Goal: Find specific page/section: Find specific page/section

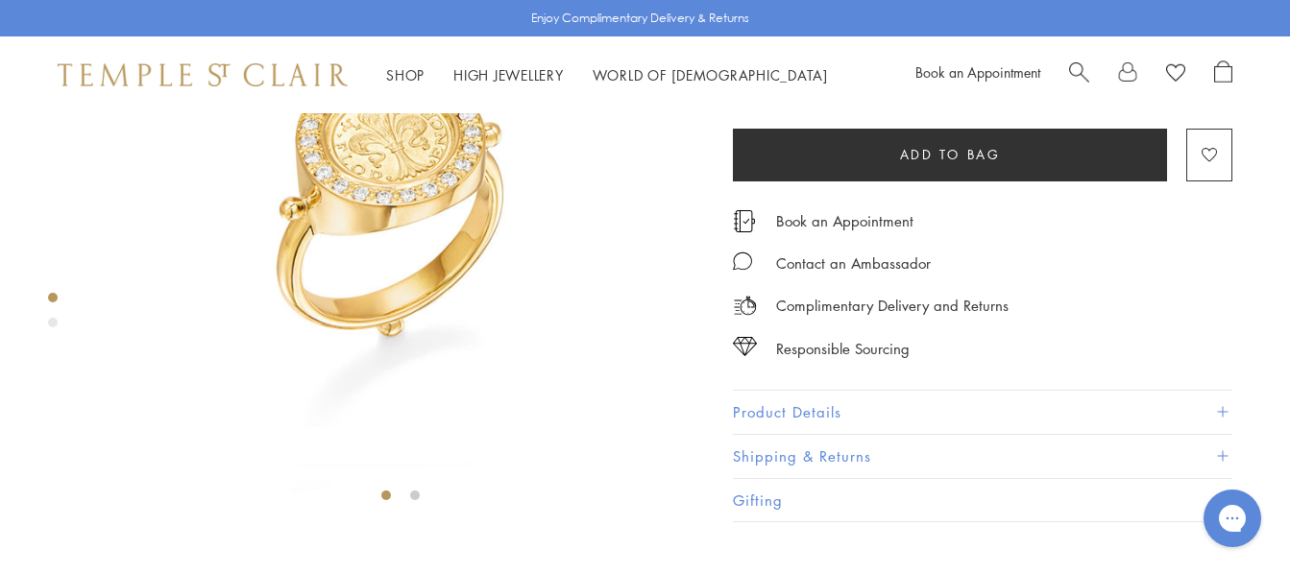
click at [831, 434] on button "Product Details" at bounding box center [983, 412] width 500 height 43
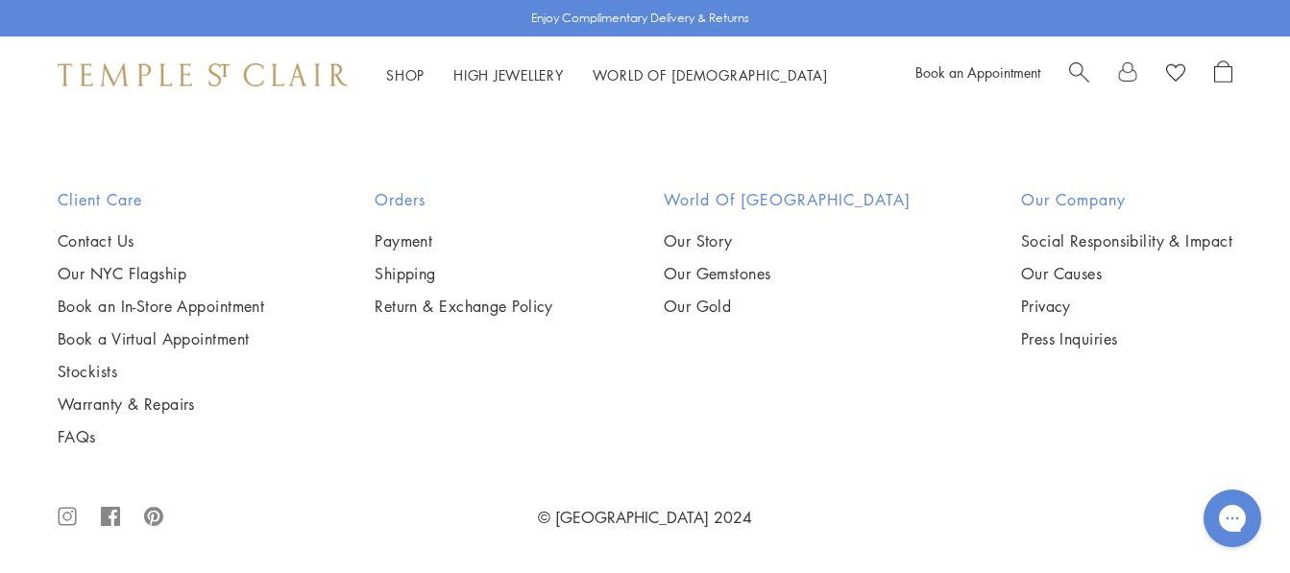
scroll to position [2671, 0]
click at [146, 279] on link "Our NYC Flagship" at bounding box center [161, 273] width 207 height 21
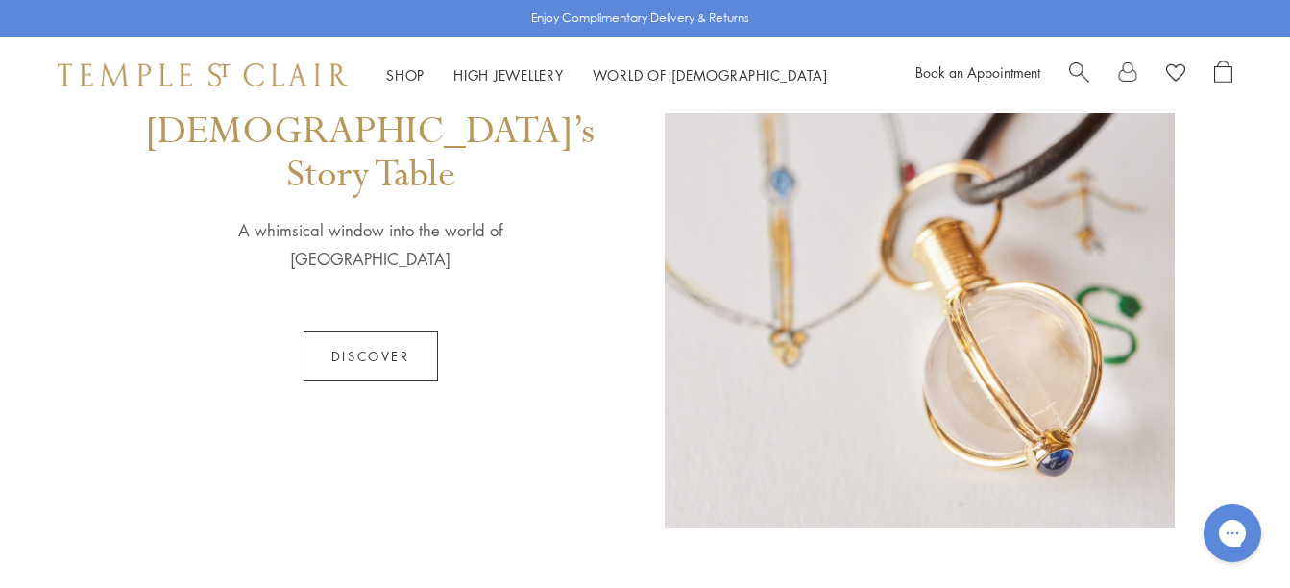
scroll to position [1057, 0]
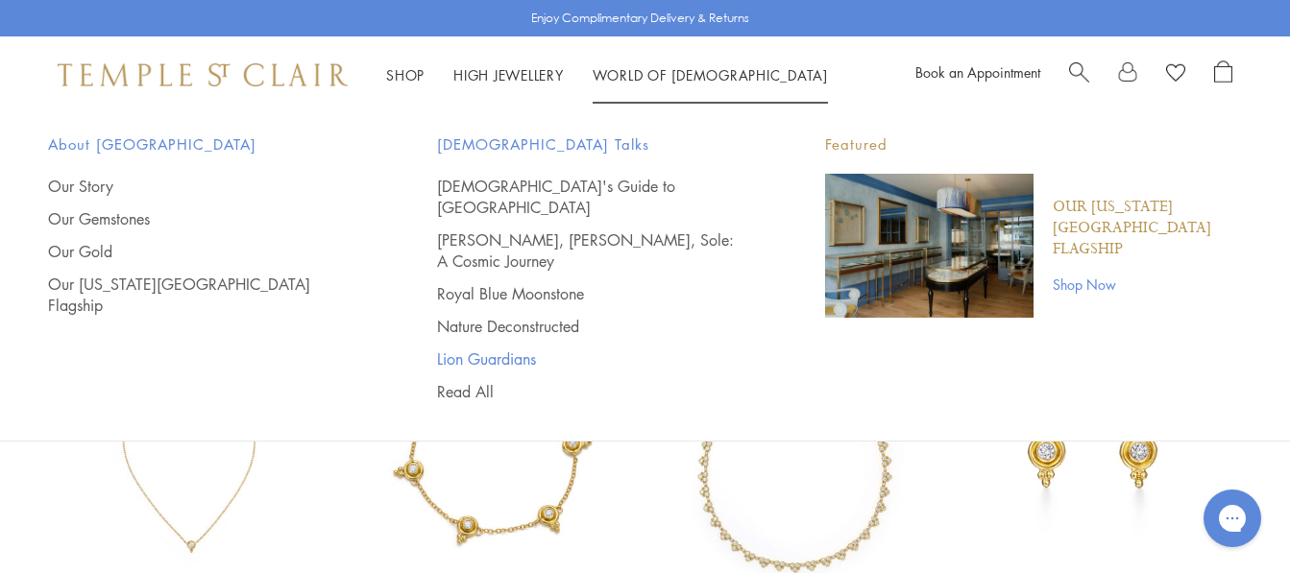
scroll to position [690, 0]
